Goal: Task Accomplishment & Management: Use online tool/utility

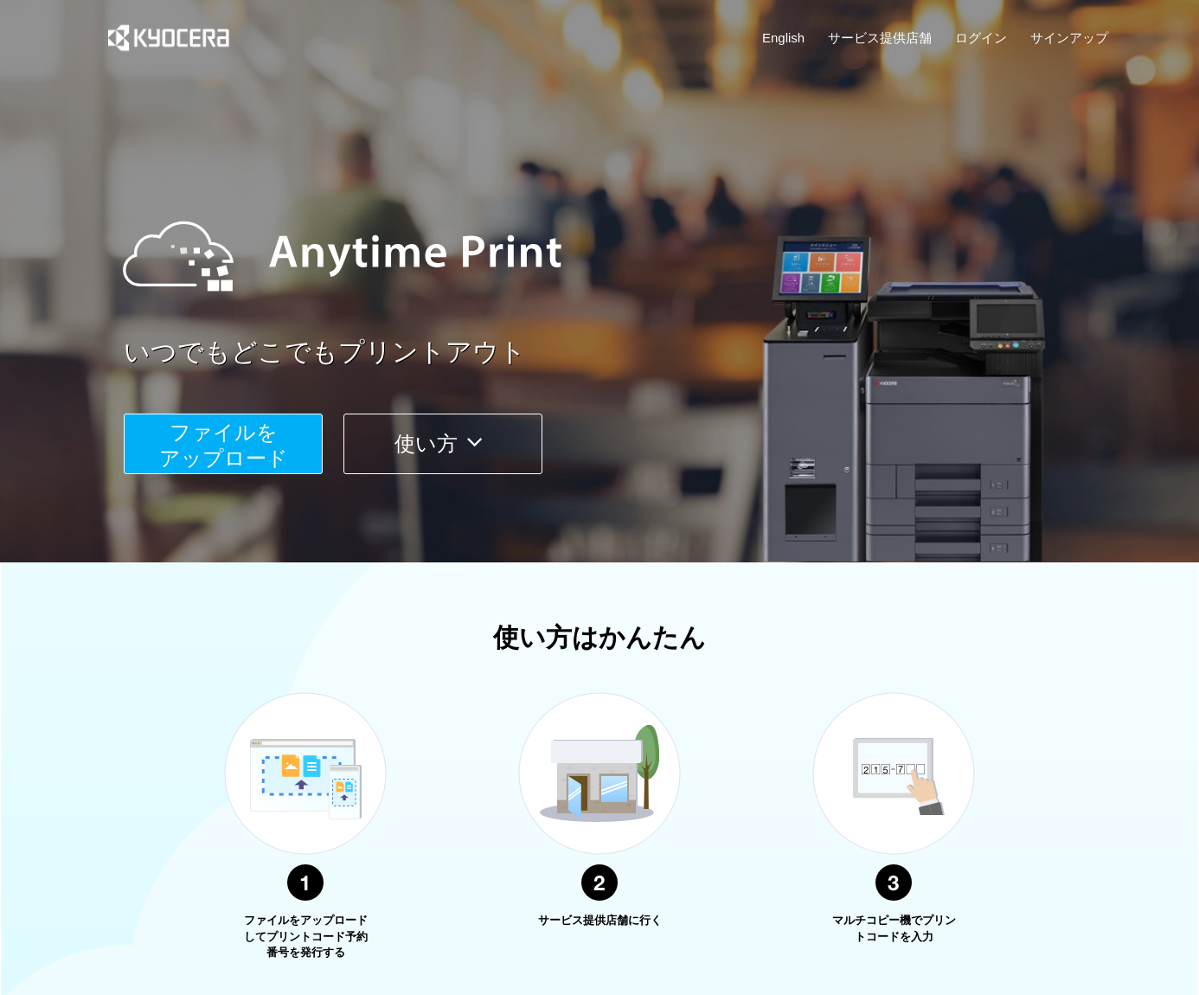
click at [271, 437] on span "ファイルを ​​アップロード" at bounding box center [223, 445] width 129 height 49
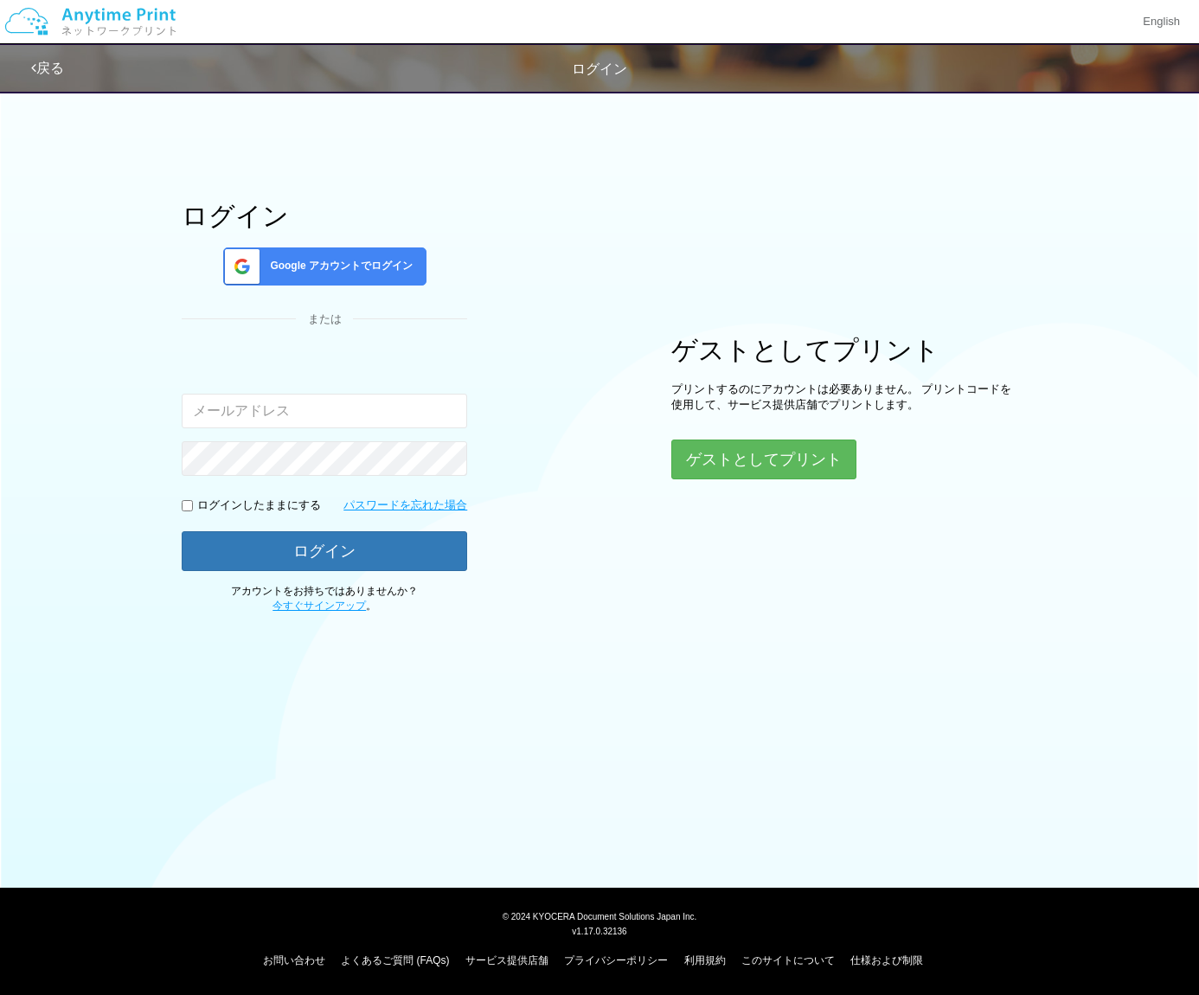
click at [531, 387] on div "ログイン Google アカウントでログイン または 入力されたメールアドレスまたはパスワードが正しくありません。 ログインしたままにする パスワードを忘れた…" at bounding box center [599, 347] width 1038 height 532
click at [777, 465] on button "ゲストとしてプリント" at bounding box center [763, 459] width 183 height 38
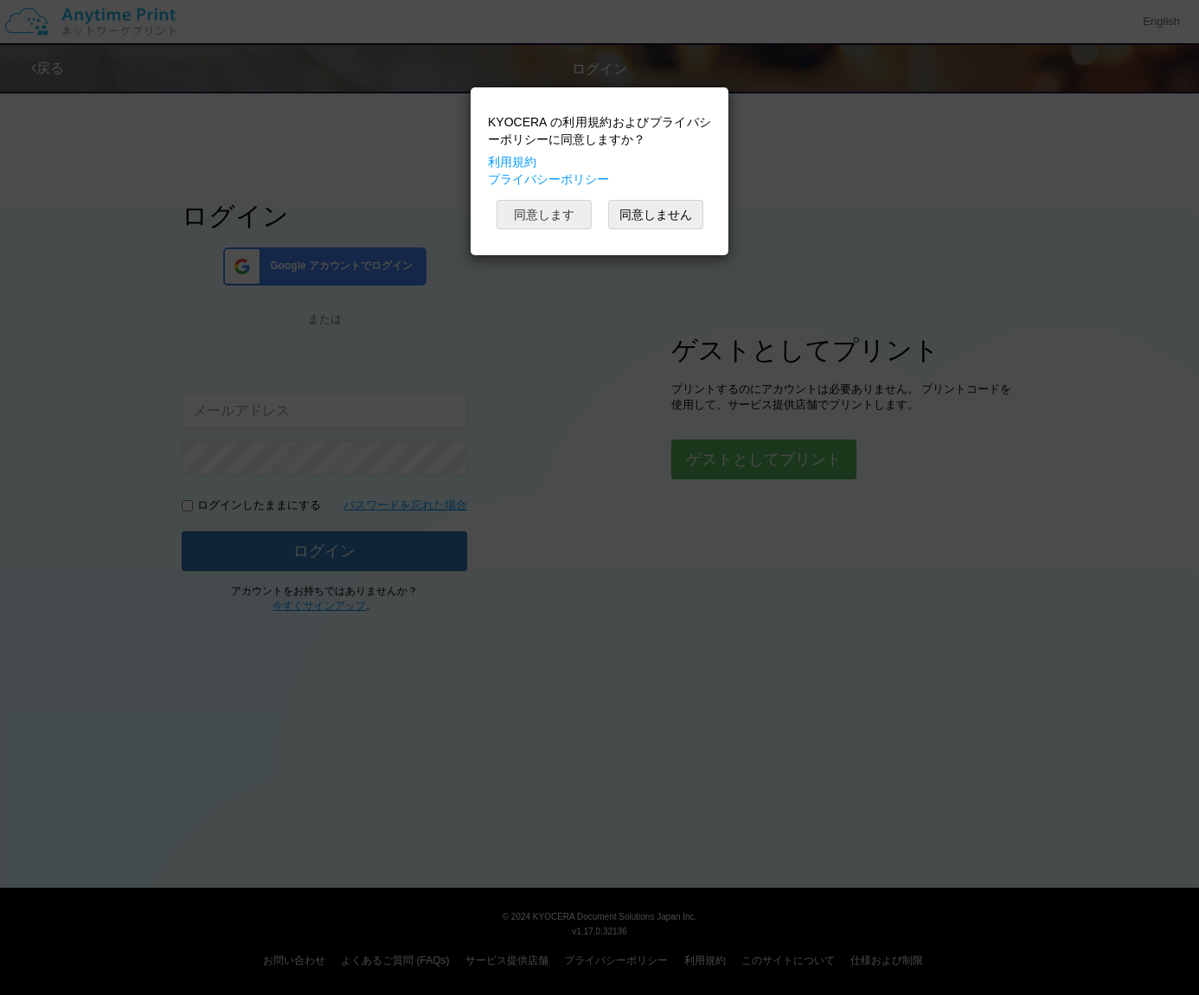
click at [537, 209] on button "同意します" at bounding box center [544, 214] width 95 height 29
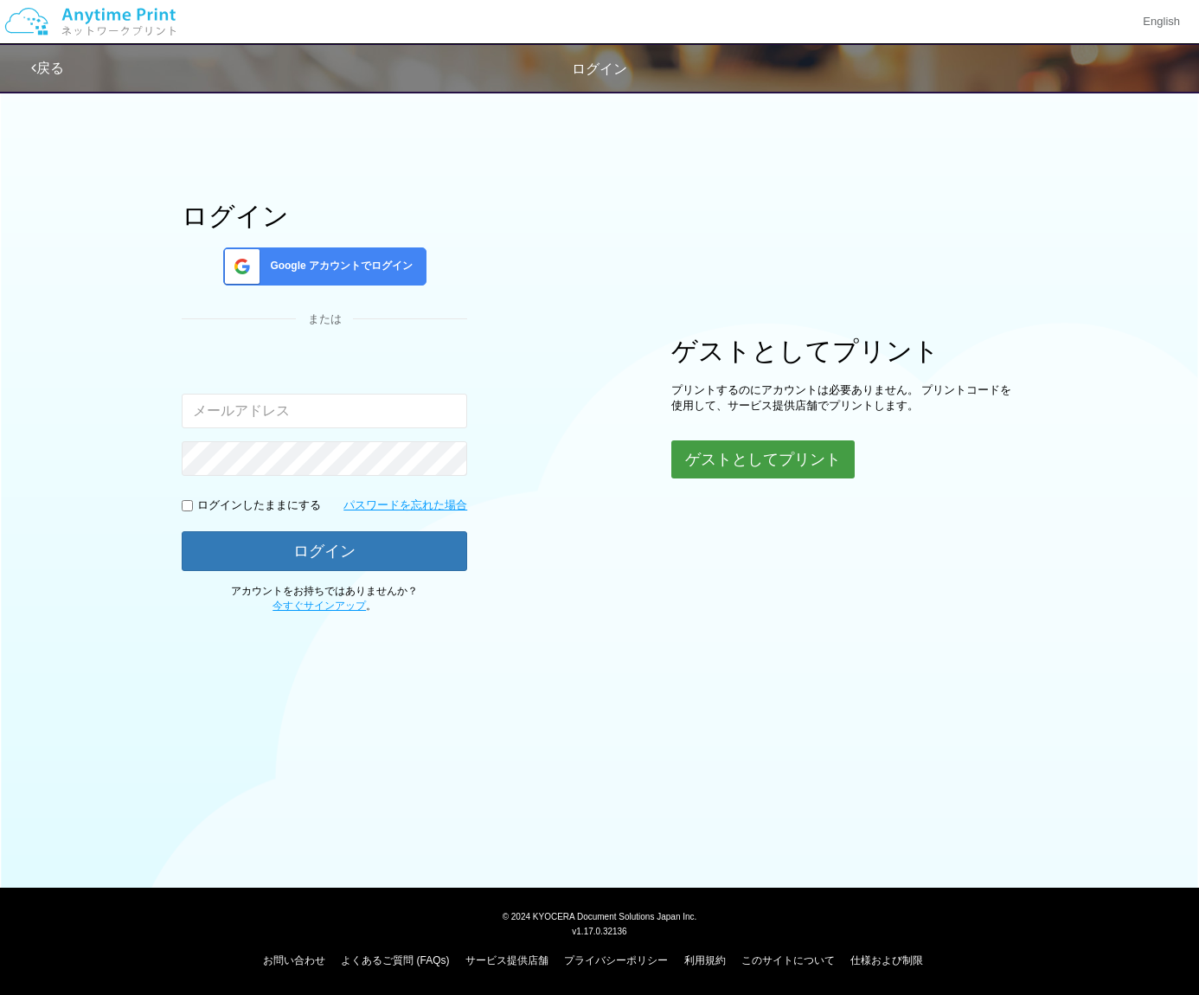
click at [731, 469] on button "ゲストとしてプリント" at bounding box center [763, 459] width 183 height 38
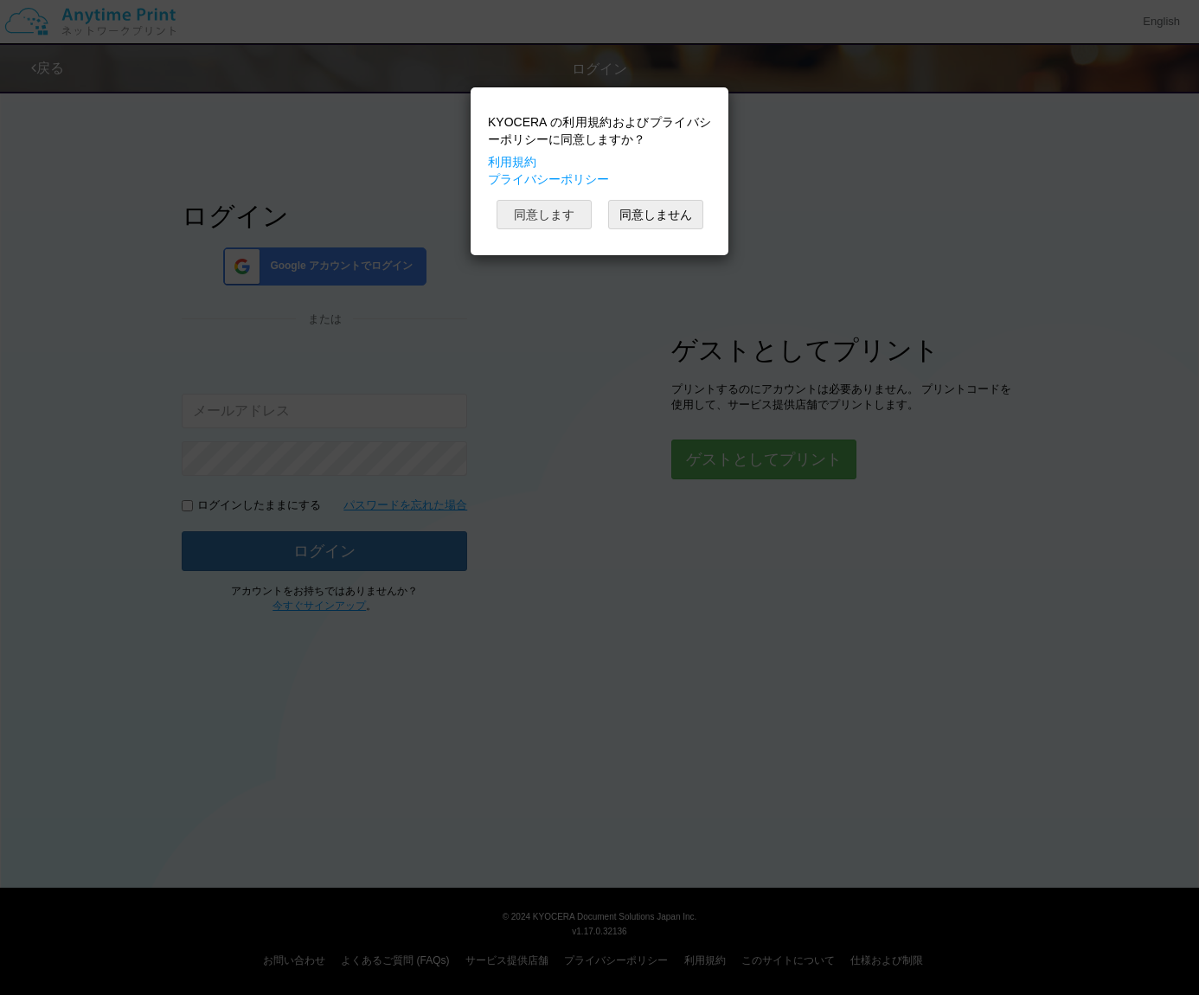
click at [555, 212] on button "同意します" at bounding box center [544, 214] width 95 height 29
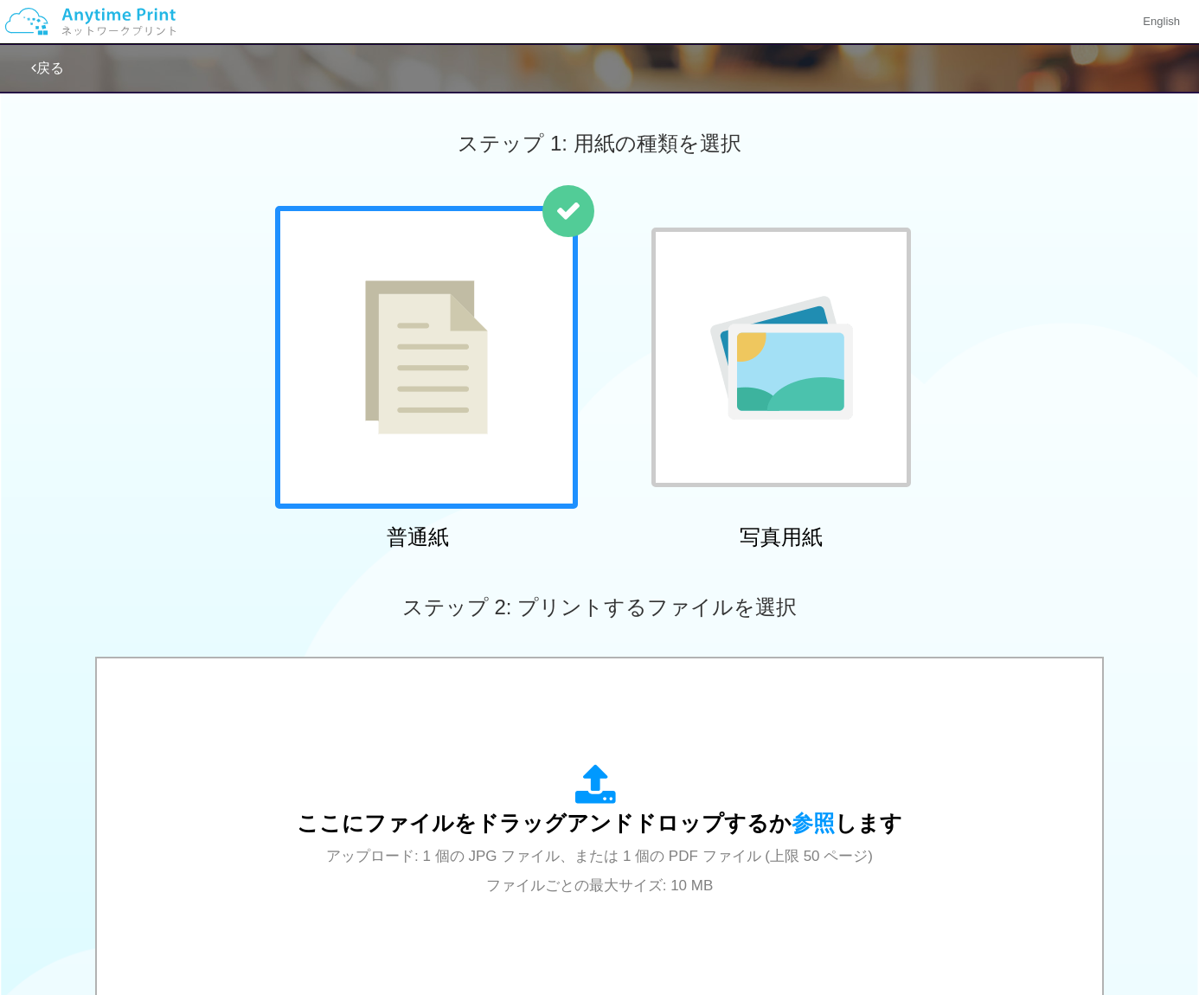
click at [434, 384] on img at bounding box center [426, 357] width 123 height 154
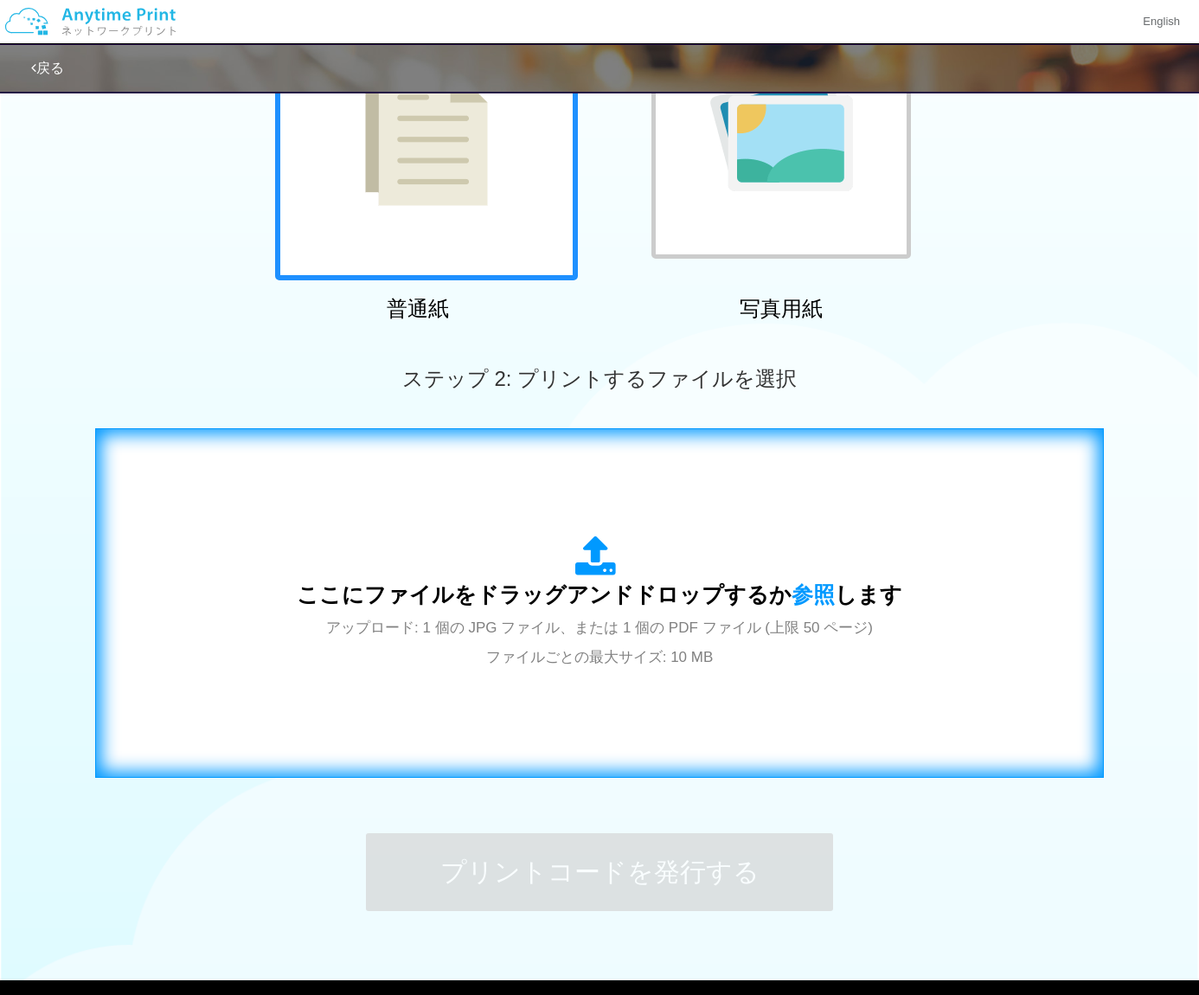
scroll to position [321, 0]
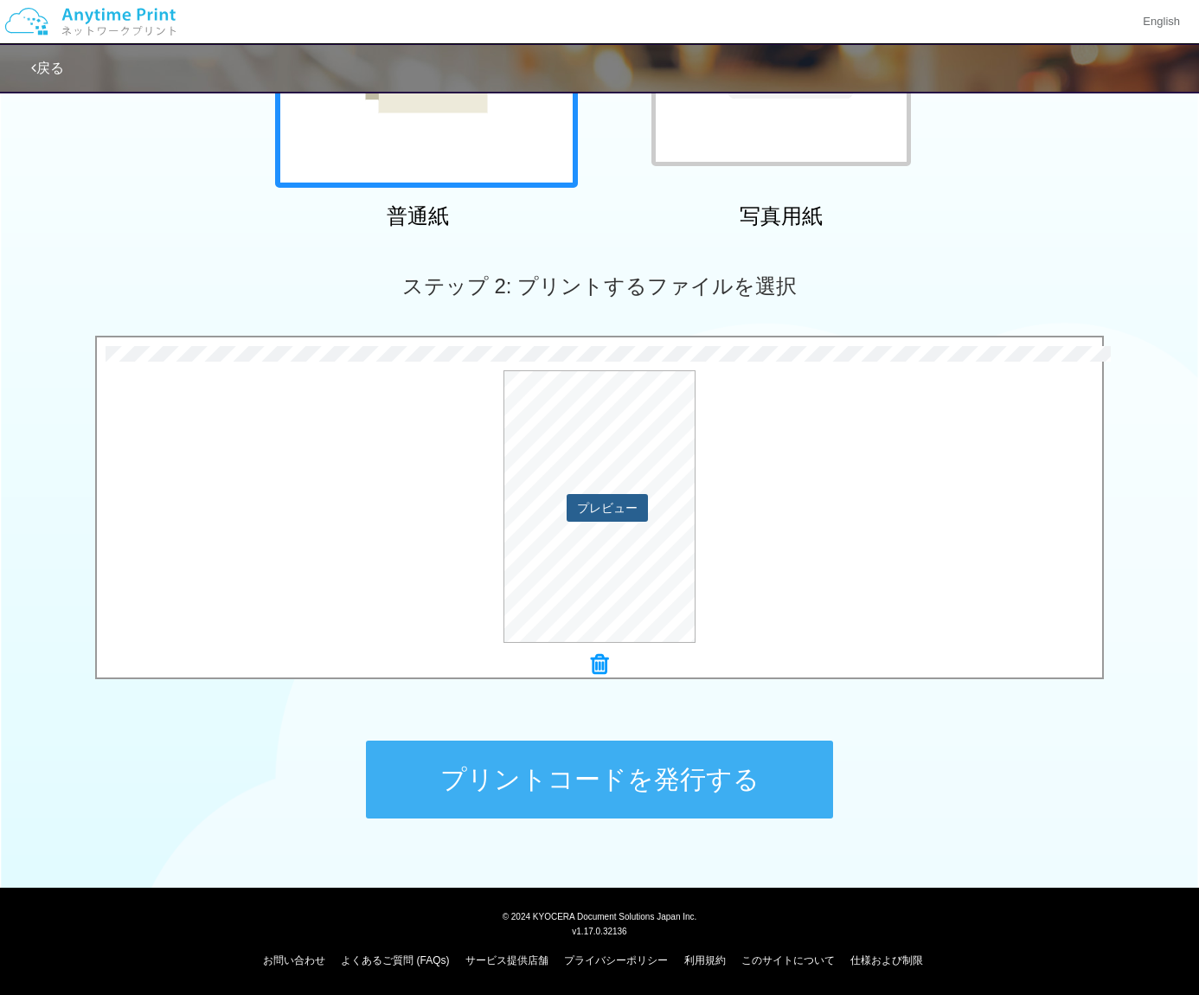
click at [623, 503] on button "プレビュー" at bounding box center [607, 508] width 81 height 28
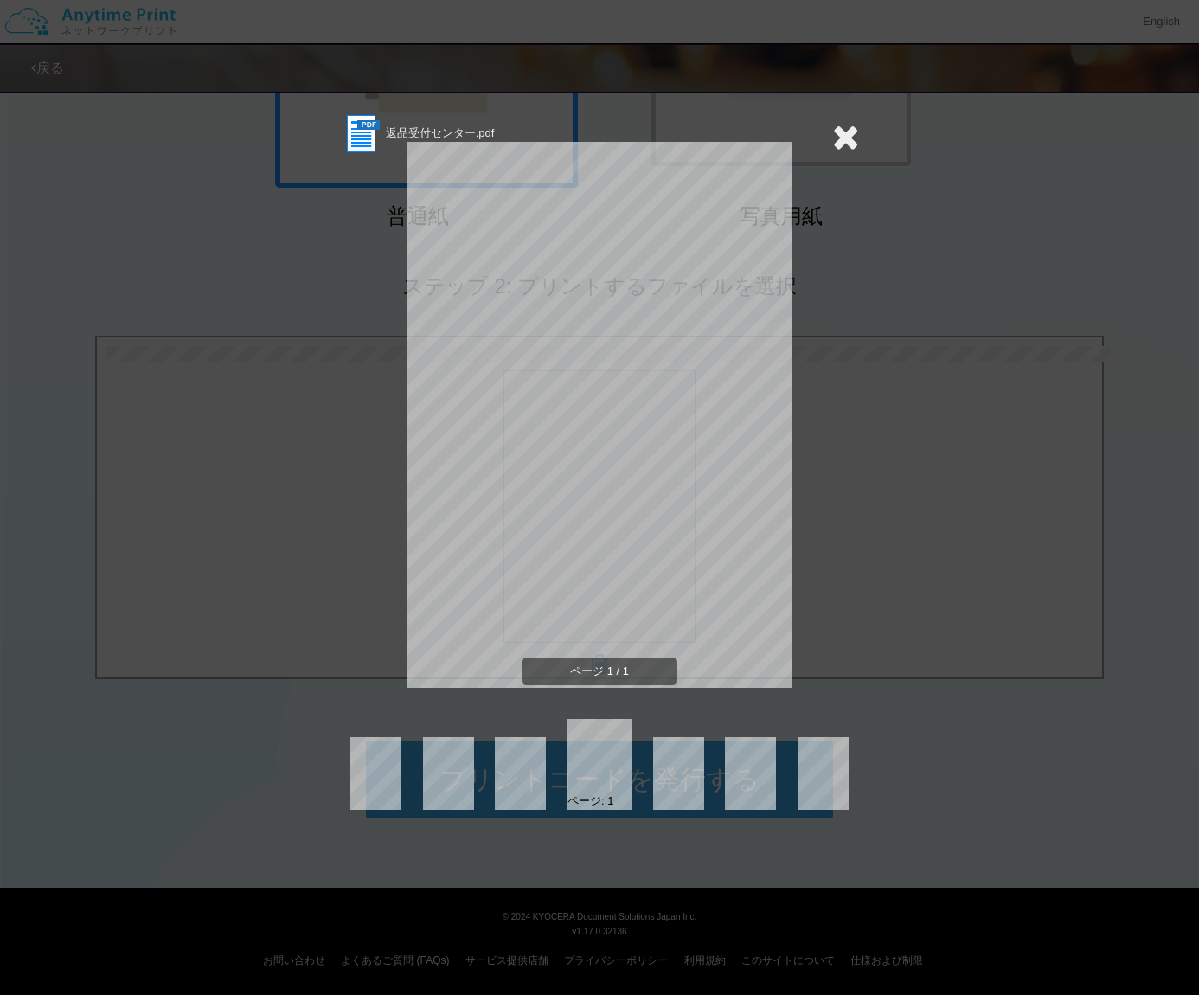
click at [857, 137] on icon at bounding box center [846, 136] width 27 height 35
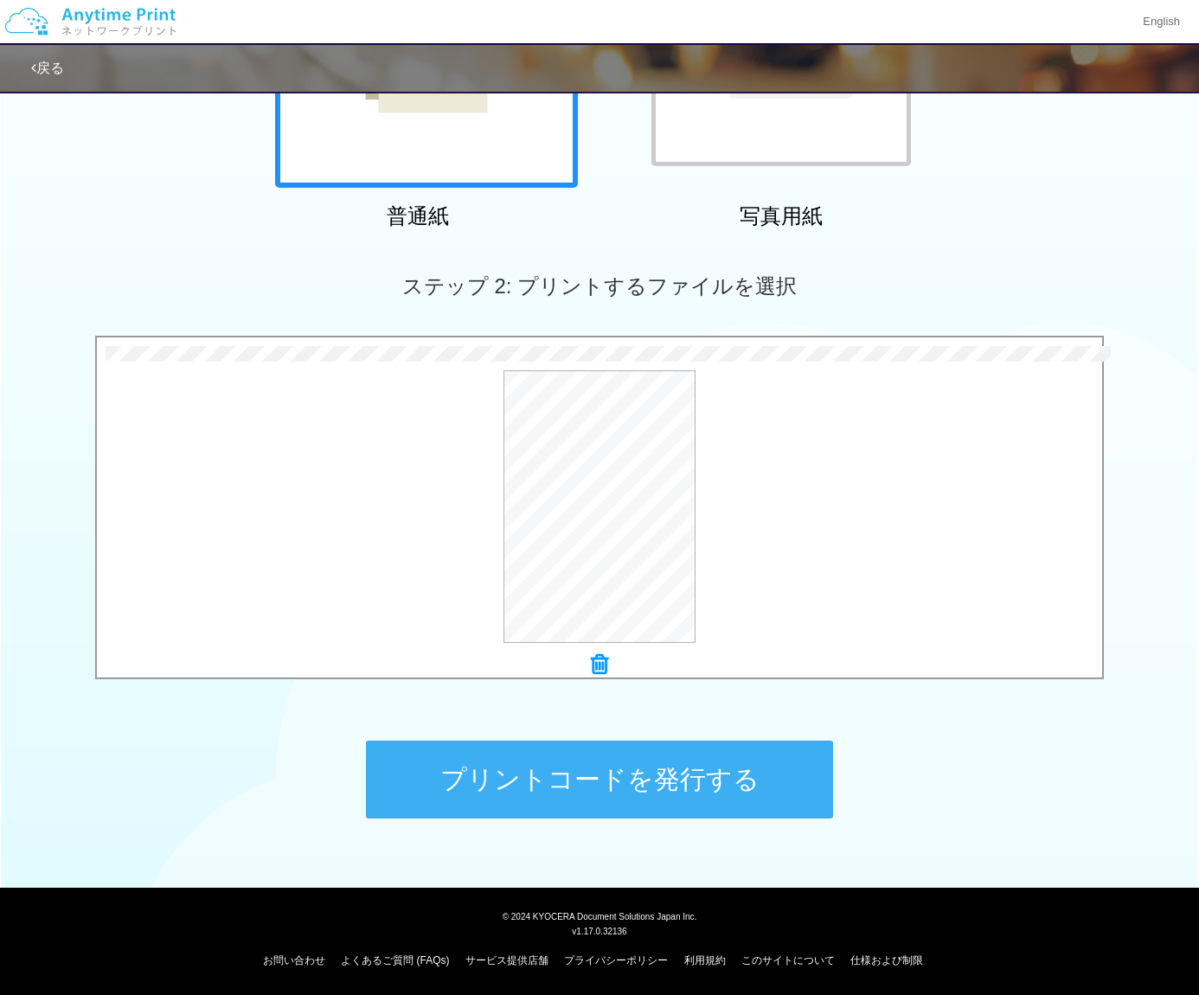
click at [611, 794] on button "プリントコードを発行する" at bounding box center [599, 780] width 467 height 78
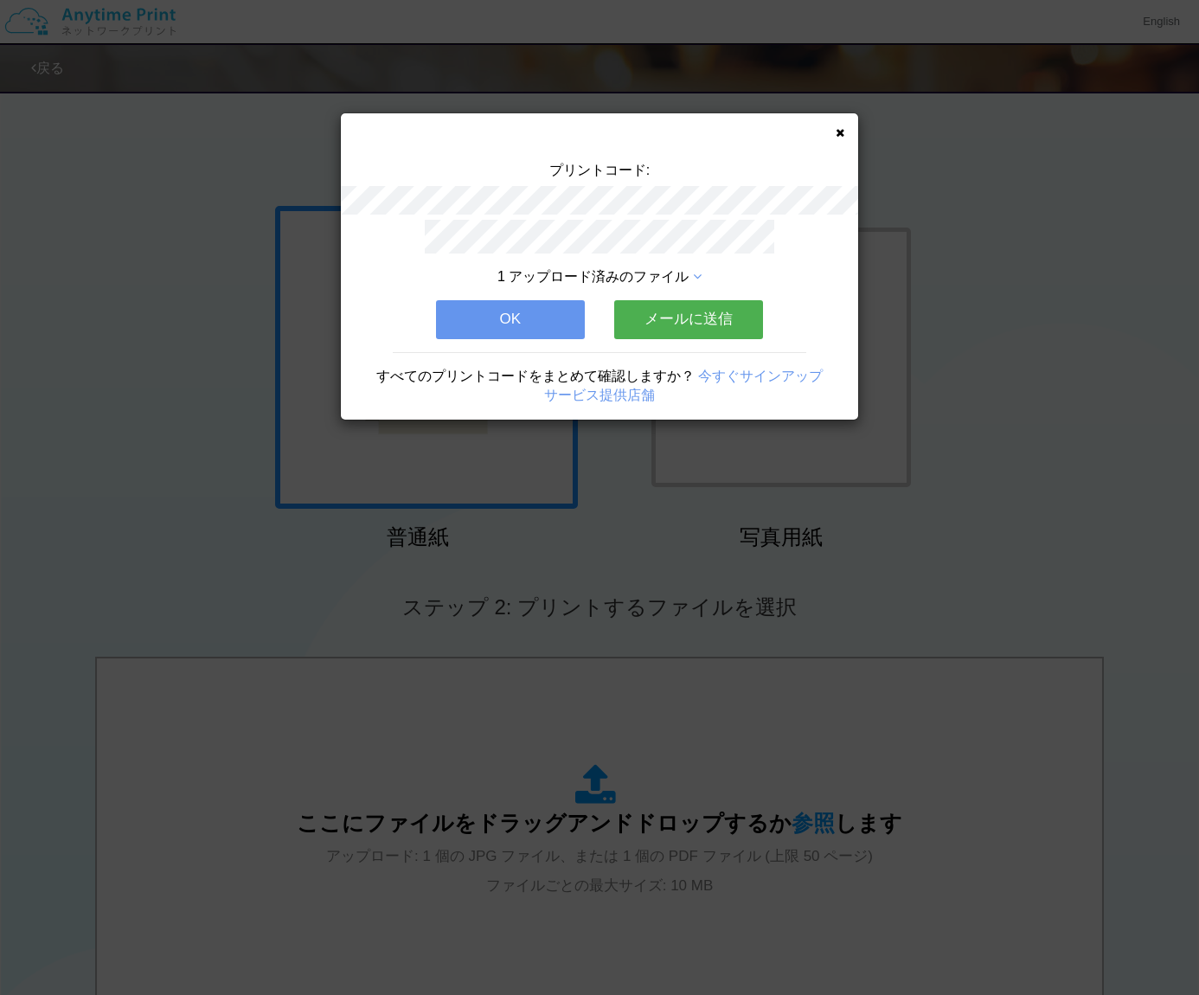
click at [556, 309] on button "OK" at bounding box center [510, 319] width 149 height 38
